Goal: Entertainment & Leisure: Consume media (video, audio)

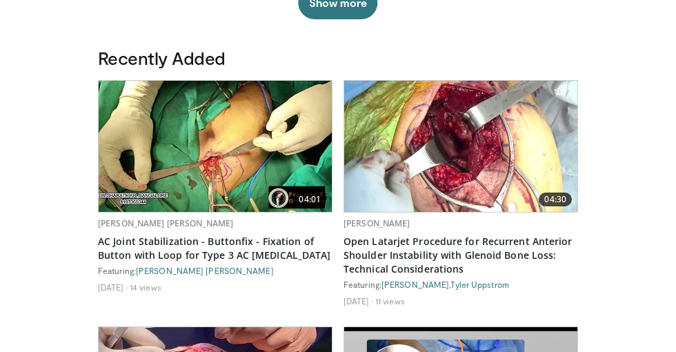
scroll to position [719, 0]
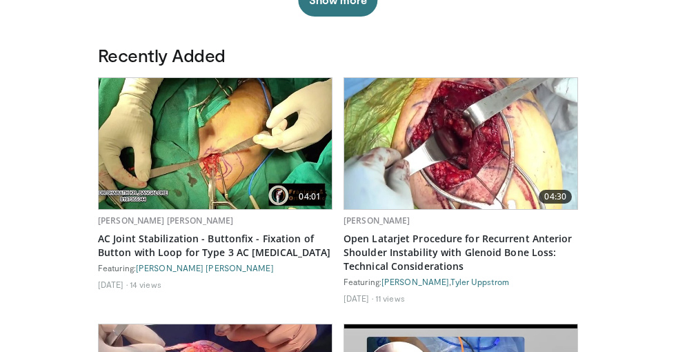
click at [195, 159] on img at bounding box center [215, 143] width 233 height 131
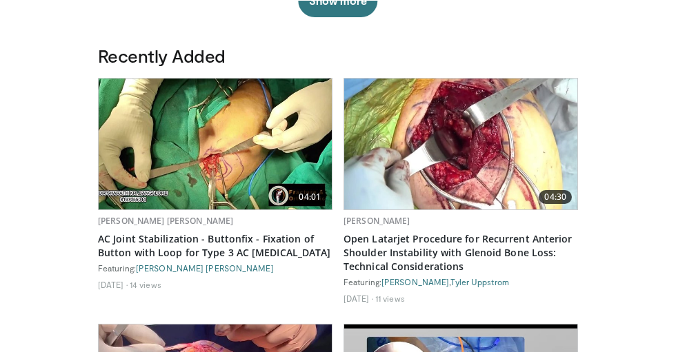
scroll to position [773, 0]
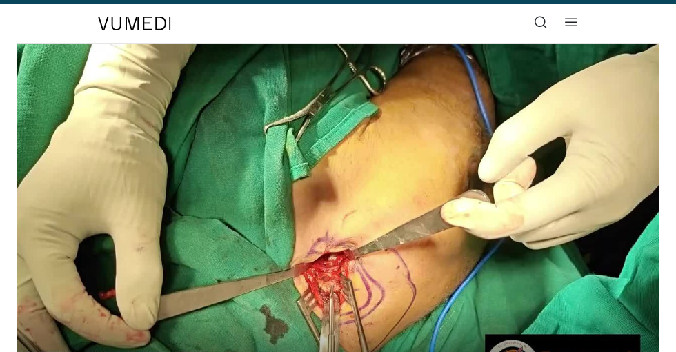
scroll to position [30, 0]
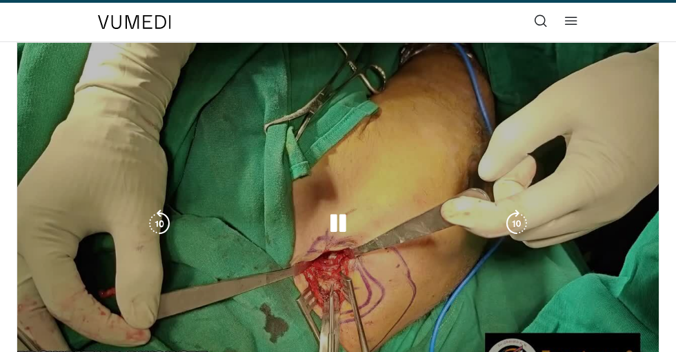
click at [414, 237] on div "10 seconds Tap to unmute" at bounding box center [338, 223] width 642 height 361
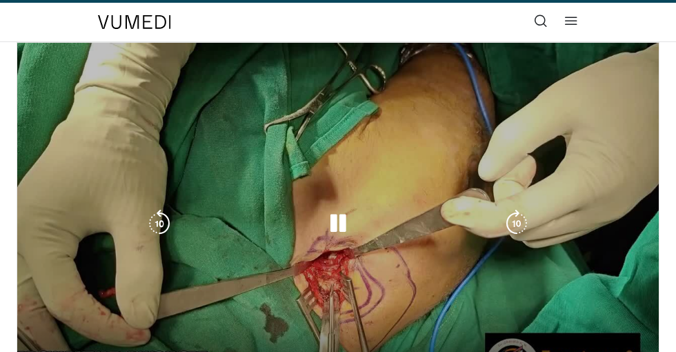
click at [157, 224] on icon "Video Player" at bounding box center [160, 224] width 28 height 28
click at [356, 224] on div "Video Player" at bounding box center [338, 224] width 385 height 28
click at [350, 222] on icon "Video Player" at bounding box center [338, 224] width 28 height 28
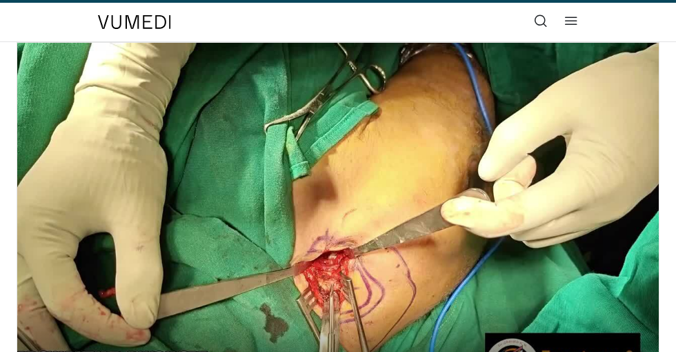
click at [457, 168] on div "10 seconds Tap to unmute" at bounding box center [338, 223] width 642 height 361
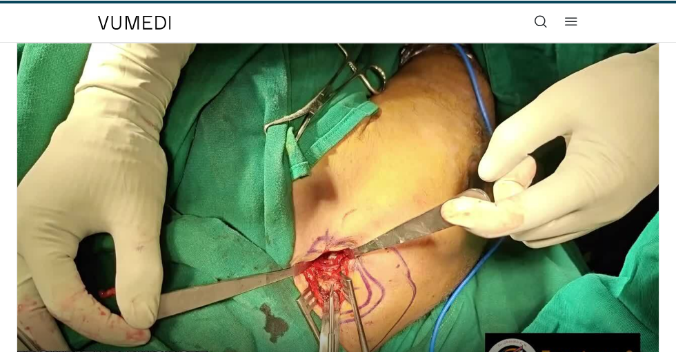
scroll to position [83, 0]
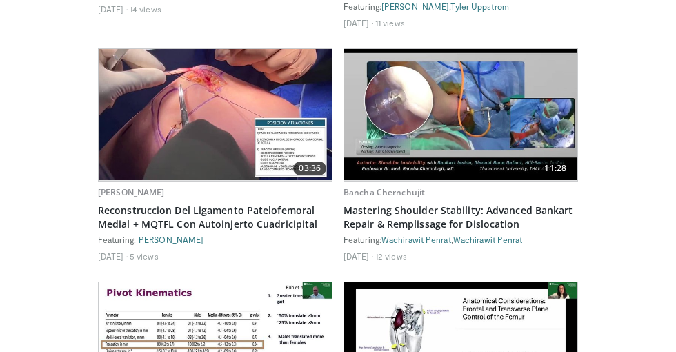
scroll to position [998, 0]
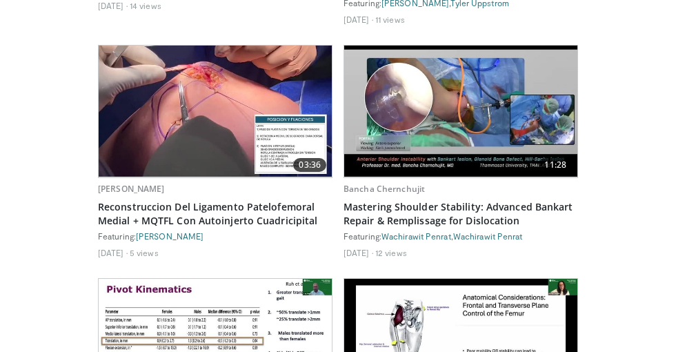
click at [201, 129] on img at bounding box center [215, 111] width 233 height 131
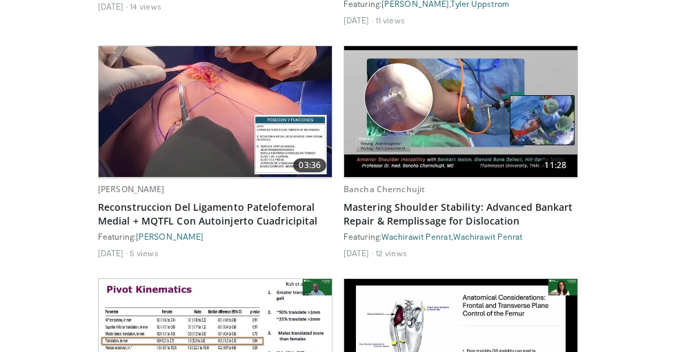
scroll to position [1051, 0]
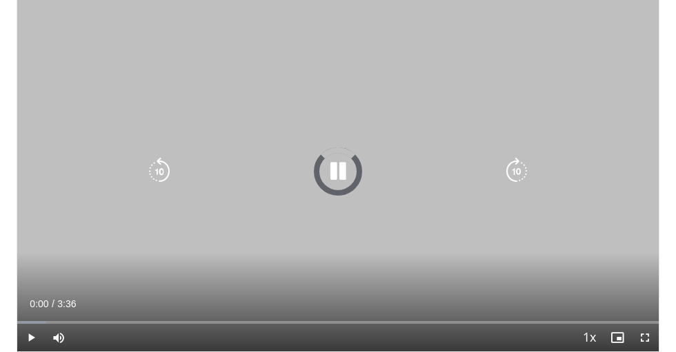
scroll to position [86, 0]
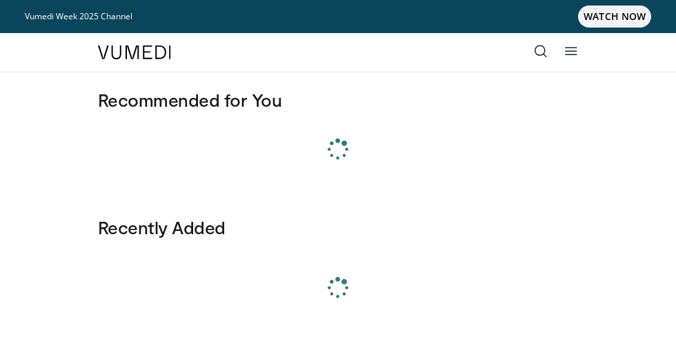
scroll to position [200, 0]
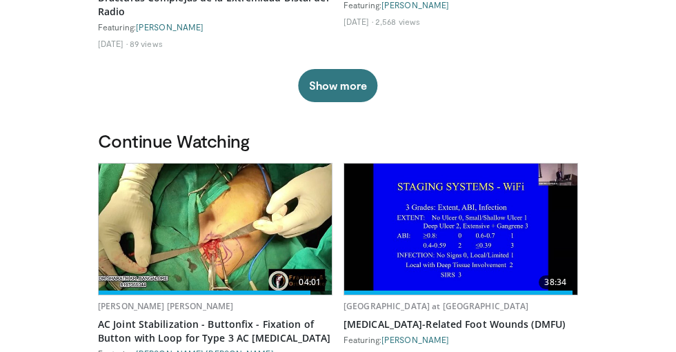
click at [460, 224] on img at bounding box center [460, 228] width 233 height 131
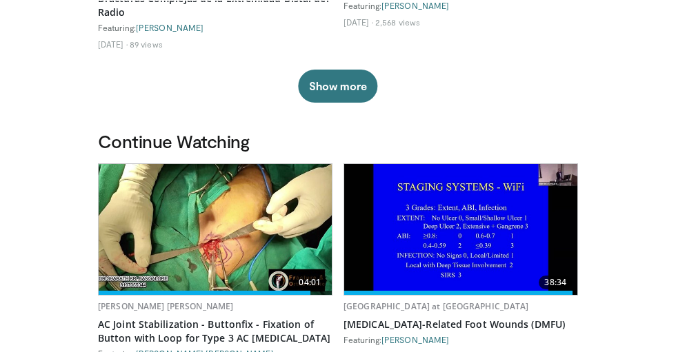
scroll to position [361, 0]
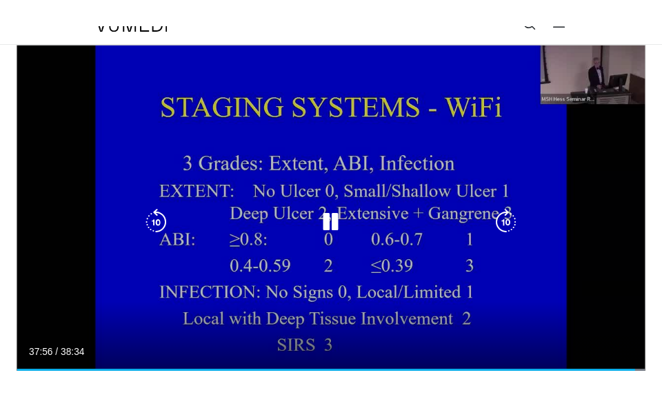
scroll to position [54, 0]
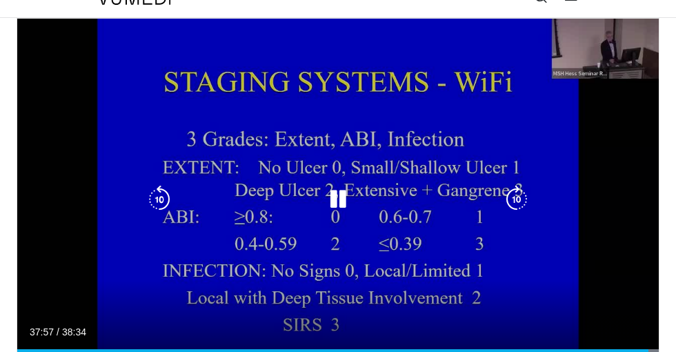
click at [341, 199] on icon "Video Player" at bounding box center [338, 200] width 28 height 28
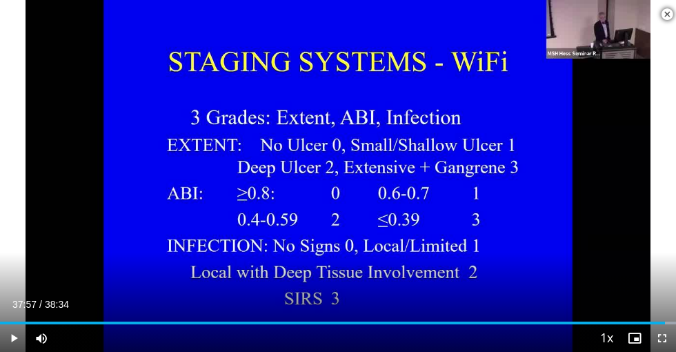
scroll to position [2044, 0]
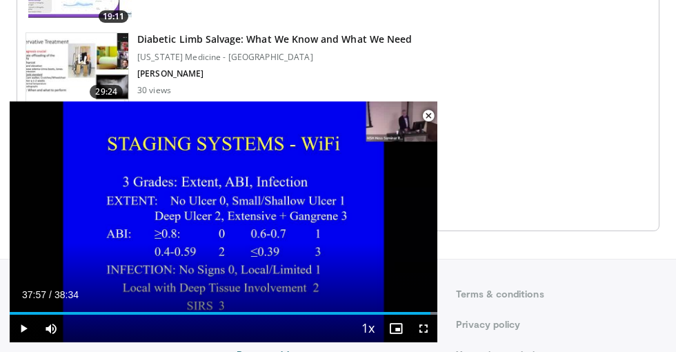
click at [77, 70] on img at bounding box center [77, 69] width 102 height 72
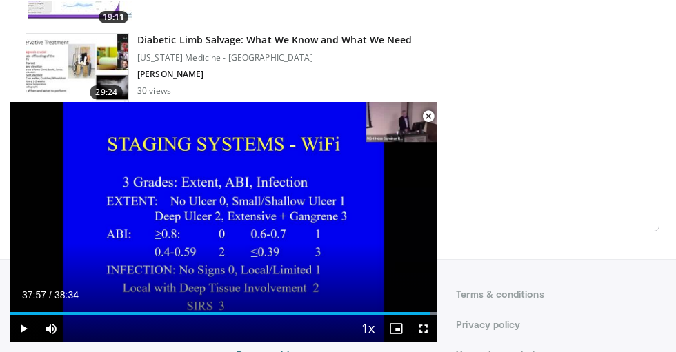
scroll to position [2077, 0]
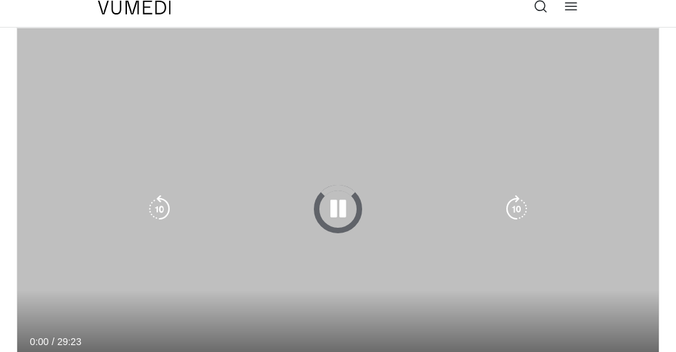
scroll to position [36, 0]
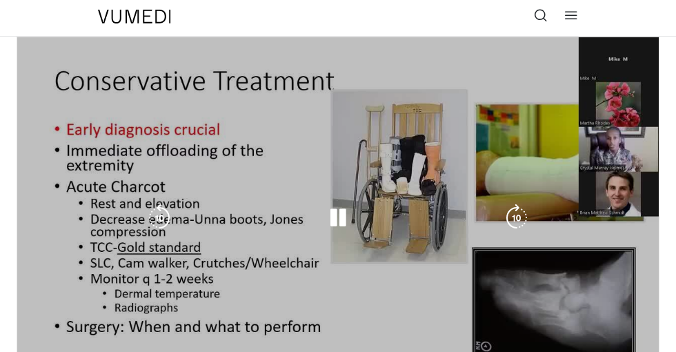
click at [350, 208] on icon "Video Player" at bounding box center [338, 218] width 28 height 28
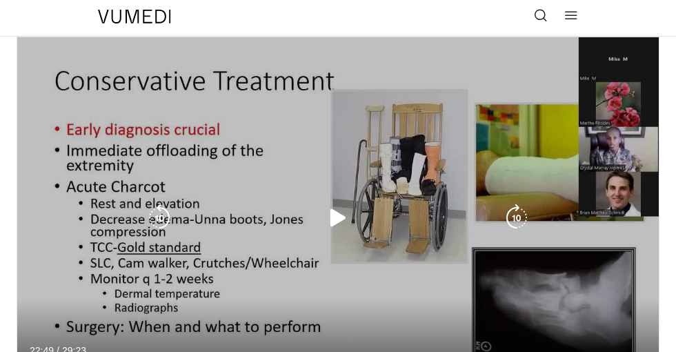
click at [348, 222] on icon "Video Player" at bounding box center [338, 218] width 28 height 28
click at [333, 224] on icon "Video Player" at bounding box center [338, 218] width 28 height 28
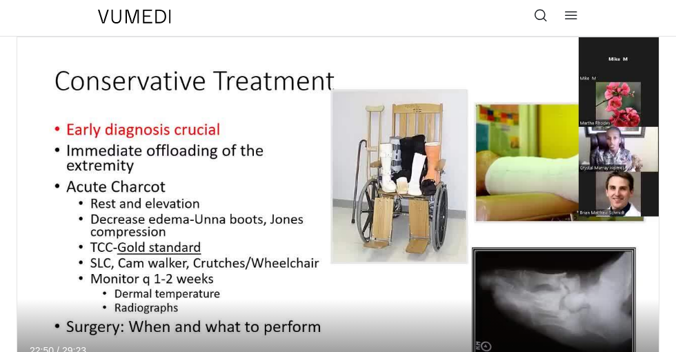
click at [324, 248] on div "10 seconds Tap to unmute" at bounding box center [338, 217] width 642 height 361
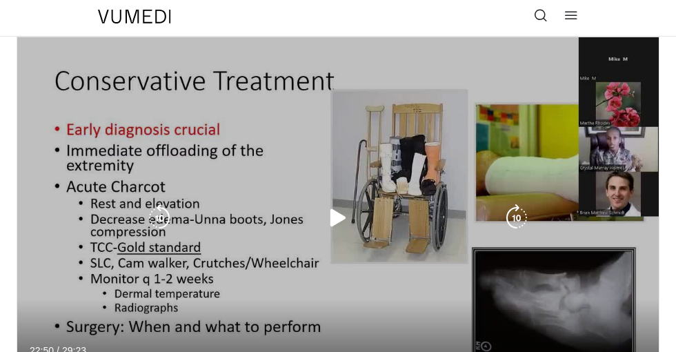
click at [359, 232] on div "10 seconds Tap to unmute" at bounding box center [338, 217] width 642 height 361
click at [329, 220] on icon "Video Player" at bounding box center [338, 218] width 28 height 28
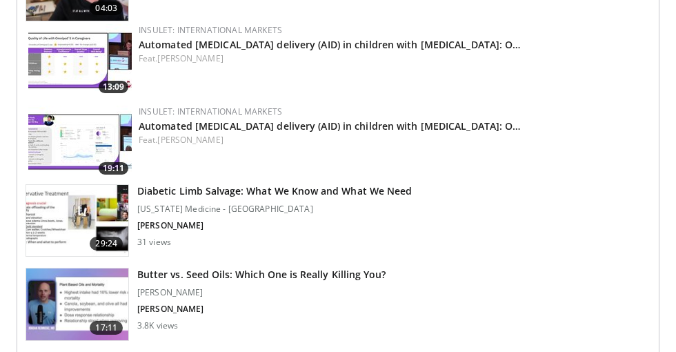
click at [71, 223] on img at bounding box center [77, 221] width 102 height 72
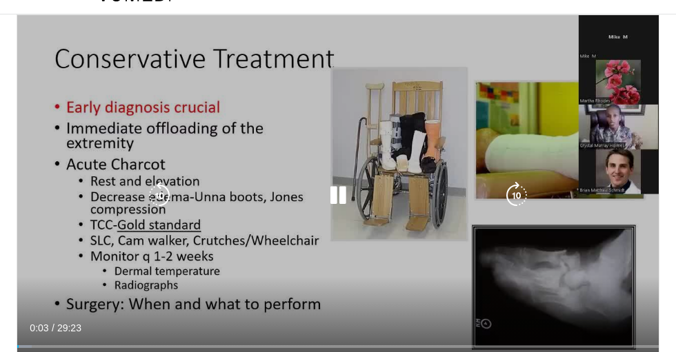
click at [469, 208] on div "Video Player" at bounding box center [338, 196] width 385 height 28
click at [350, 188] on icon "Video Player" at bounding box center [338, 196] width 28 height 28
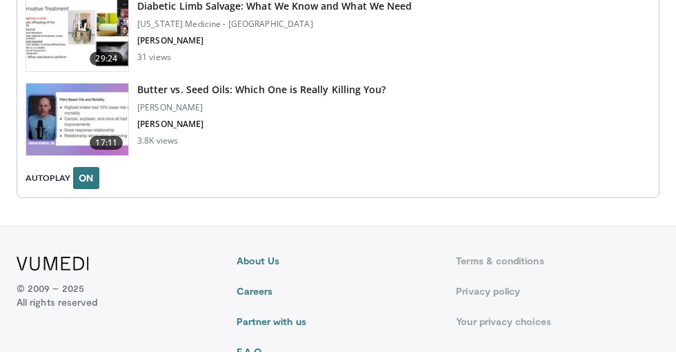
click at [477, 239] on footer "About Us Careers Partner with us F.A.Q. Contact us Terms & conditions Privacy p…" at bounding box center [338, 316] width 676 height 180
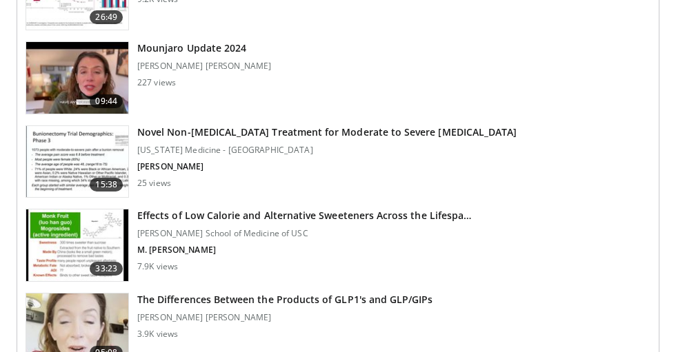
scroll to position [1740, 0]
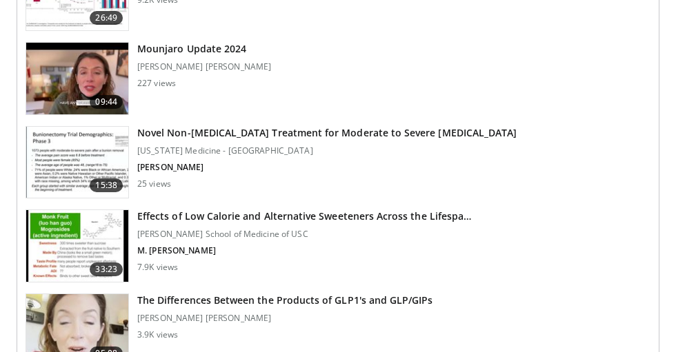
click at [62, 150] on img at bounding box center [77, 163] width 102 height 72
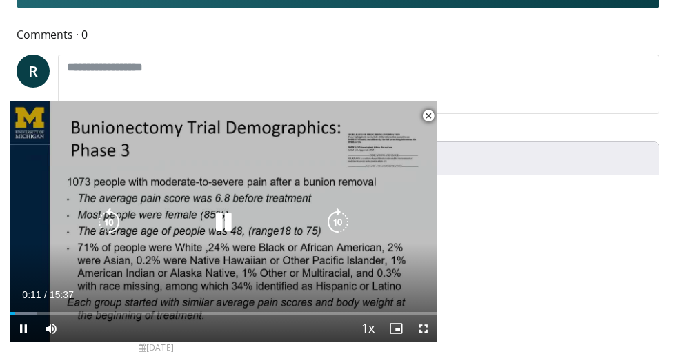
scroll to position [294, 0]
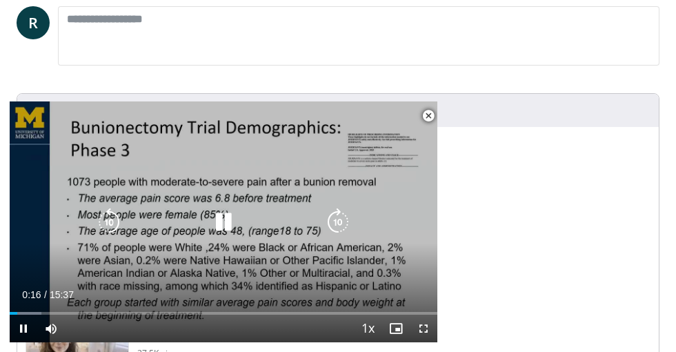
click at [408, 301] on div "Current Time 0:16 / Duration 15:37" at bounding box center [224, 294] width 428 height 12
click at [429, 342] on span "Video Player" at bounding box center [424, 329] width 28 height 28
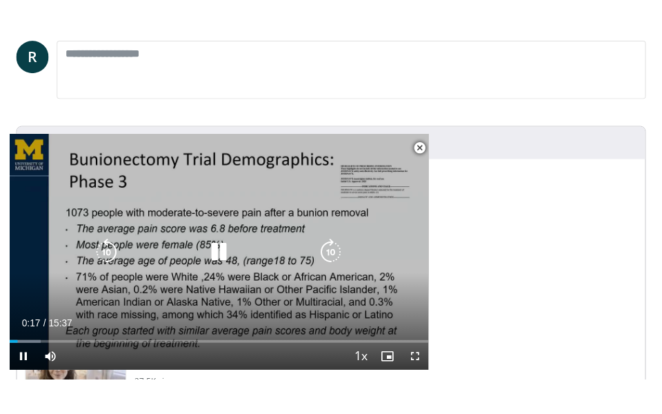
scroll to position [0, 0]
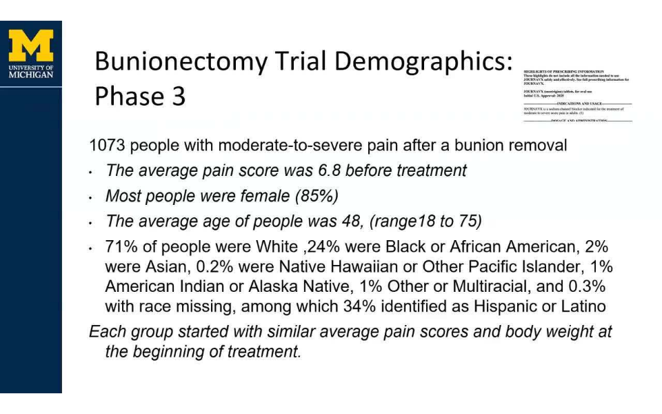
click at [420, 352] on div "10 seconds Tap to unmute" at bounding box center [331, 207] width 662 height 414
